Goal: Check status: Check status

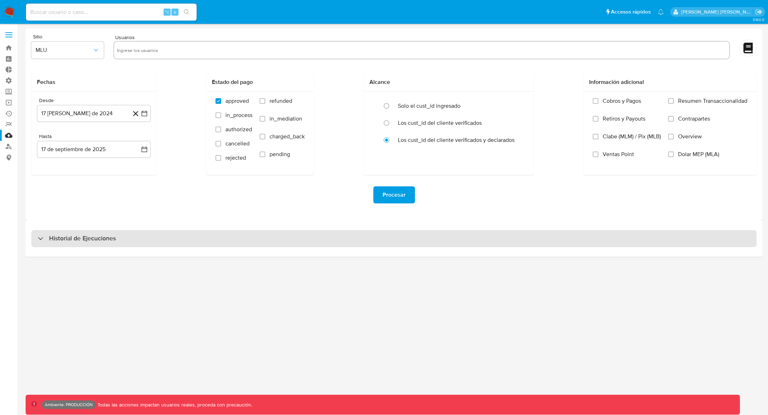
click at [128, 240] on div "Historial de Ejecuciones" at bounding box center [393, 238] width 725 height 17
select select "10"
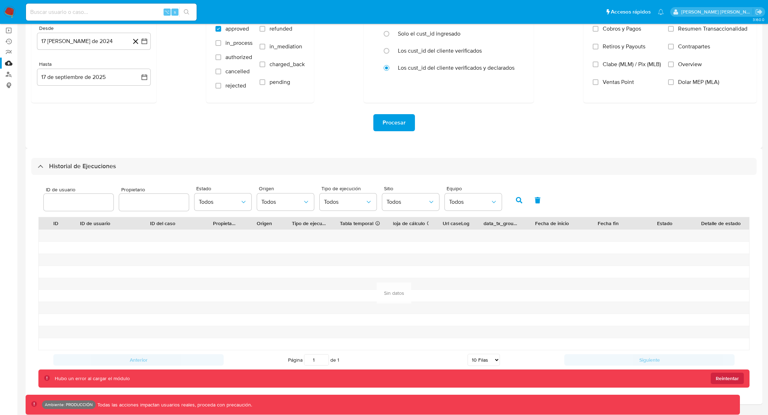
scroll to position [85, 0]
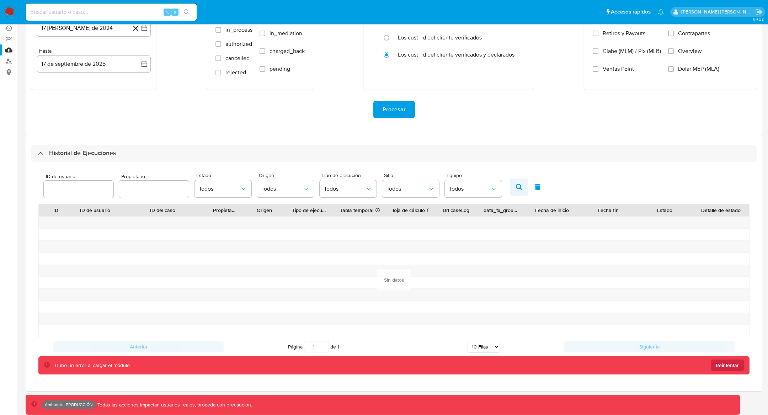
click at [516, 185] on icon "button" at bounding box center [519, 187] width 6 height 6
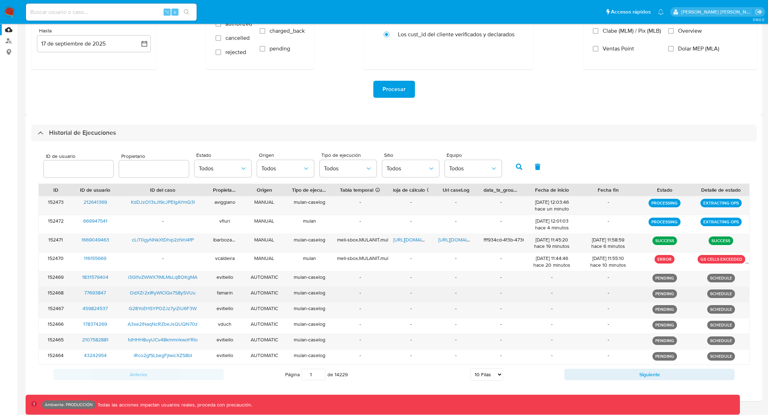
scroll to position [120, 0]
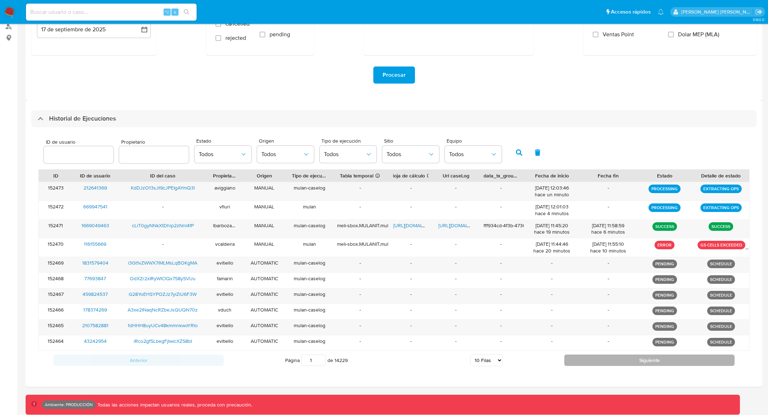
click at [592, 358] on button "Siguiente" at bounding box center [649, 359] width 170 height 11
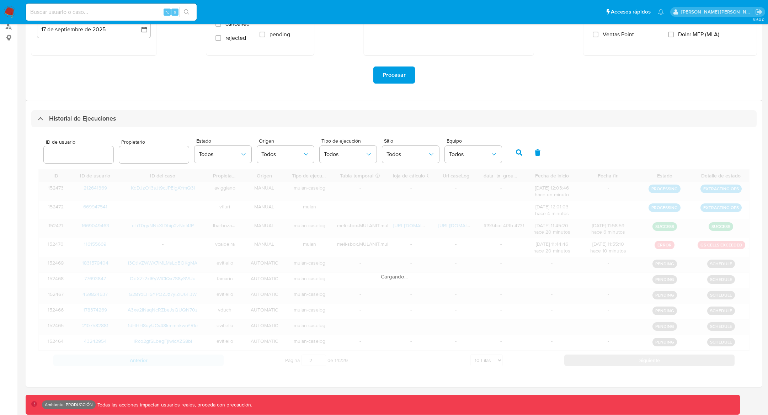
scroll to position [110, 0]
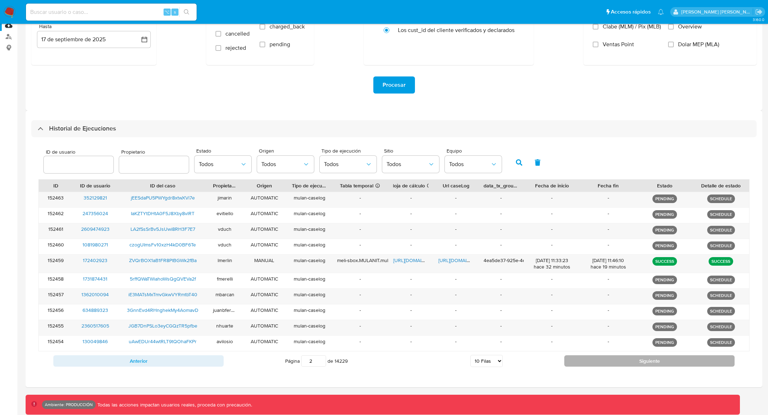
click at [592, 358] on button "Siguiente" at bounding box center [649, 360] width 170 height 11
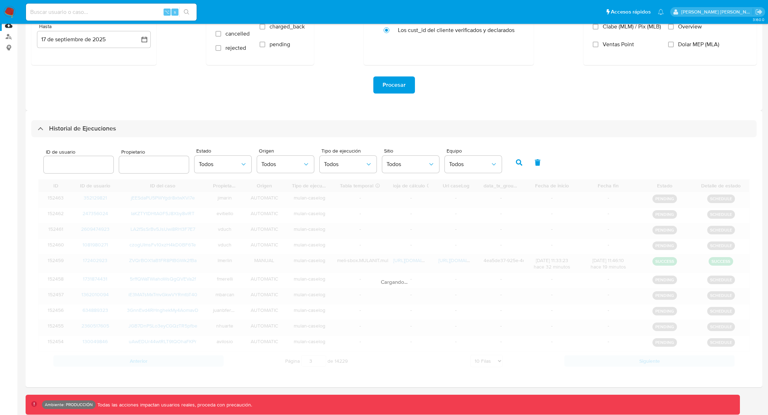
scroll to position [107, 0]
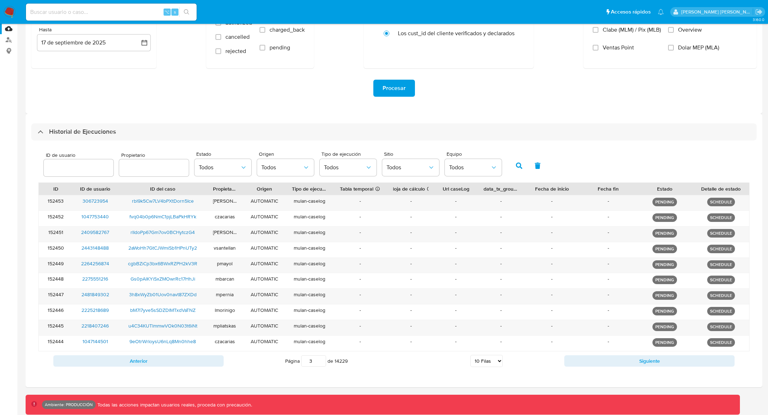
click at [597, 351] on div "Anterior Página 3 de 14229 5 [PERSON_NAME] 10 [PERSON_NAME] 20 [PERSON_NAME] 25…" at bounding box center [393, 360] width 711 height 19
click at [516, 166] on icon "button" at bounding box center [519, 165] width 6 height 6
click at [193, 358] on button "Anterior" at bounding box center [138, 360] width 170 height 11
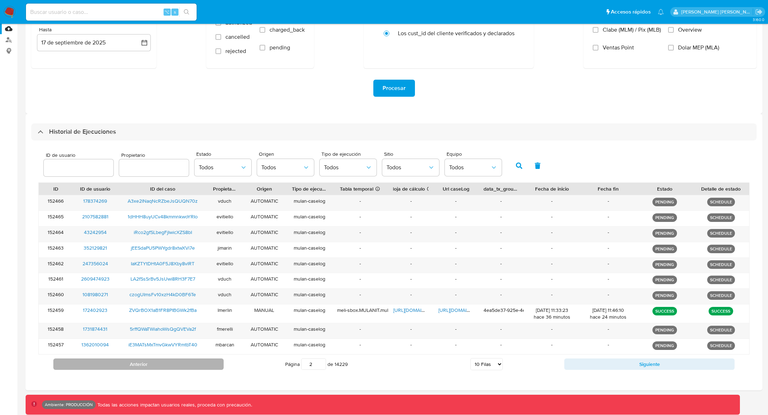
click at [193, 358] on button "Anterior" at bounding box center [138, 363] width 170 height 11
type input "1"
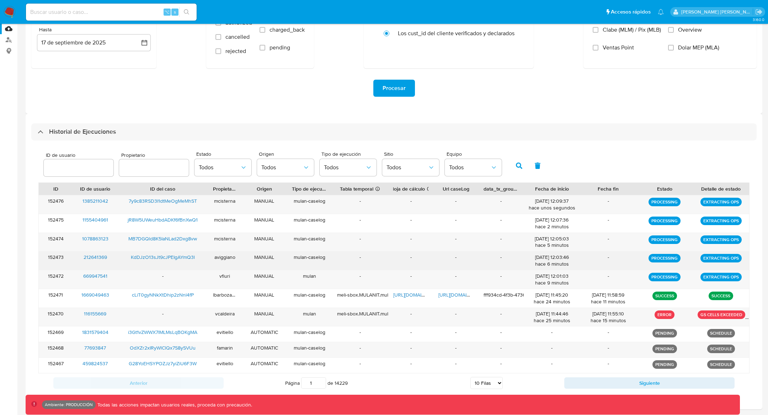
scroll to position [130, 0]
